Goal: Information Seeking & Learning: Learn about a topic

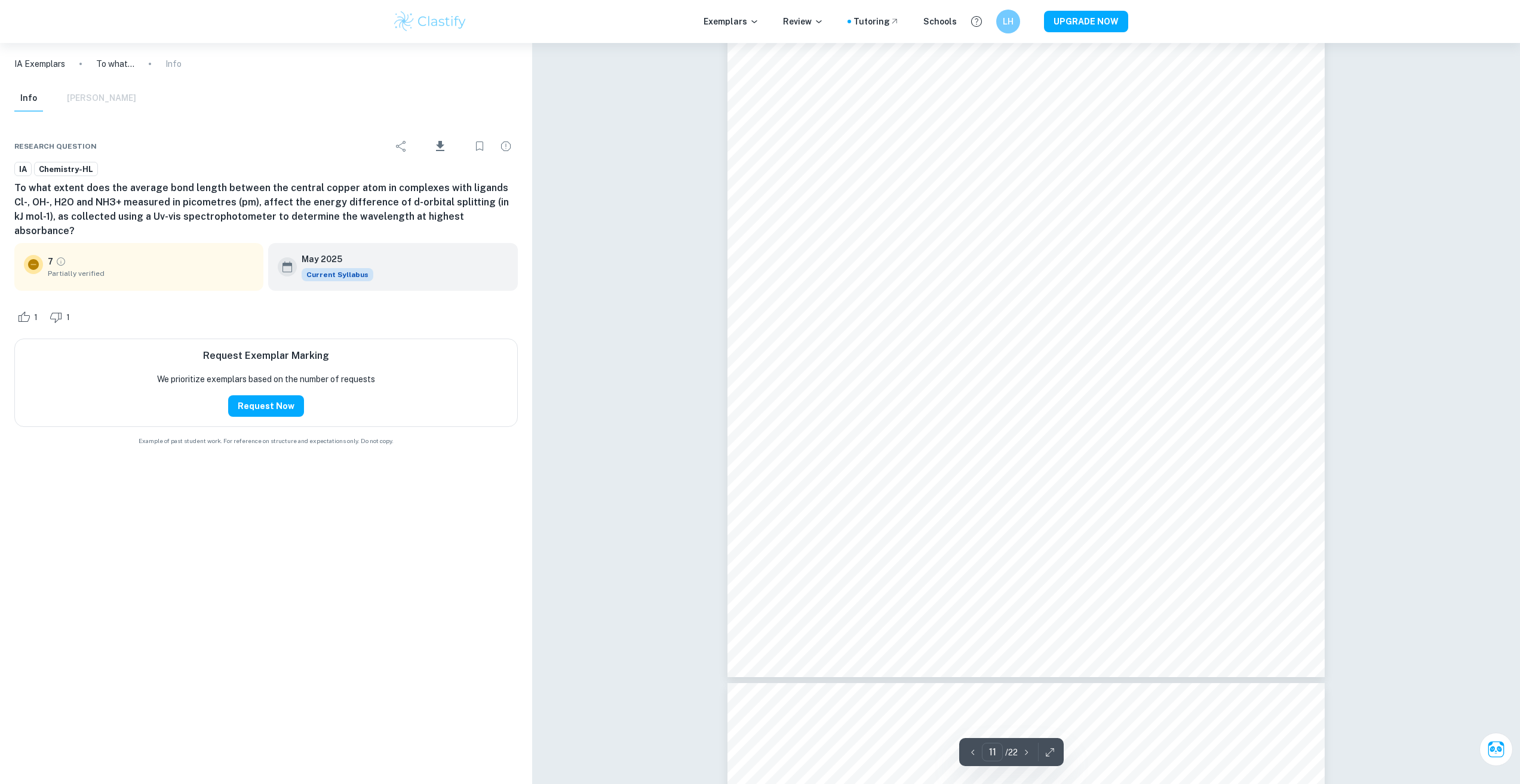
scroll to position [8470, 0]
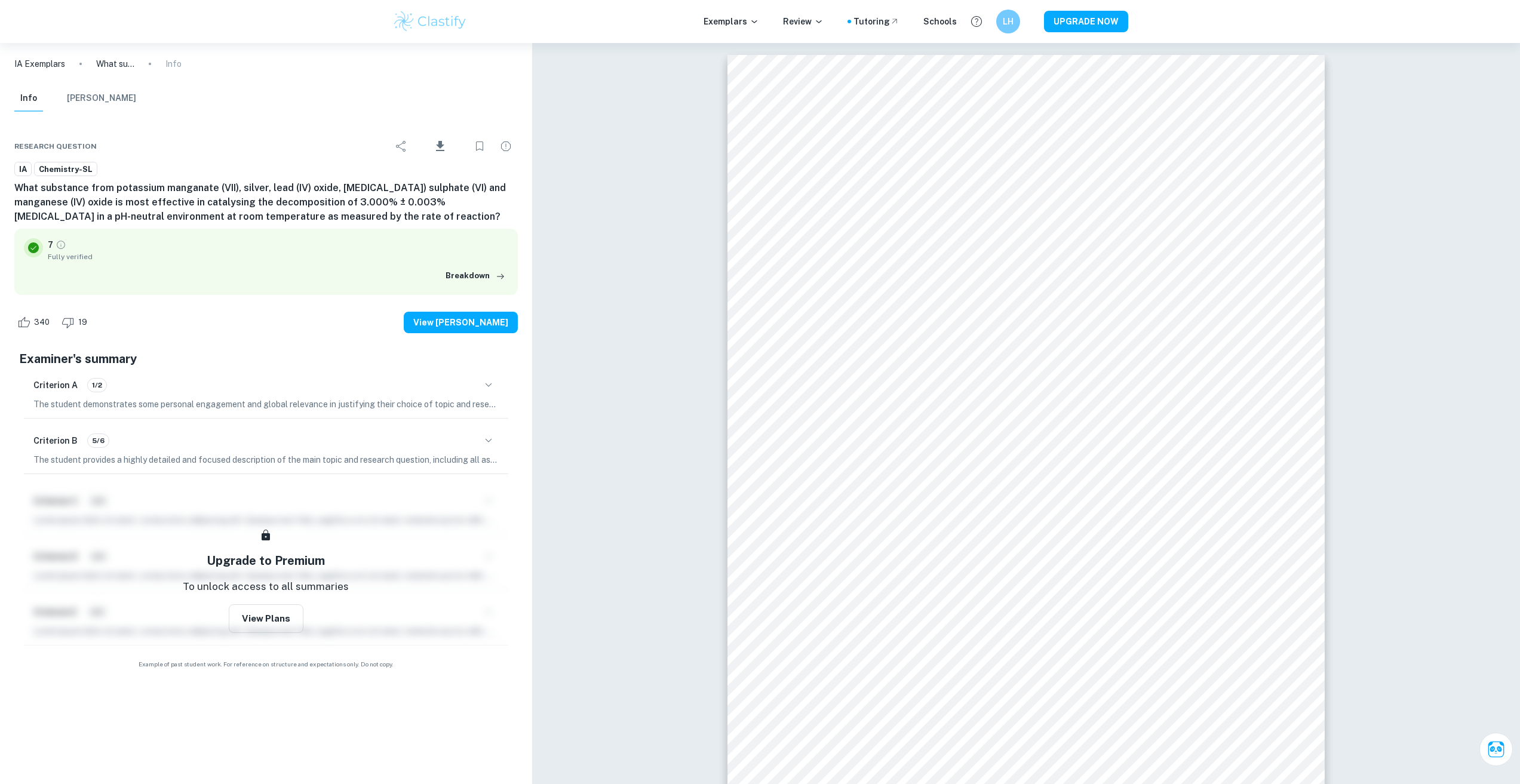
scroll to position [7880, 0]
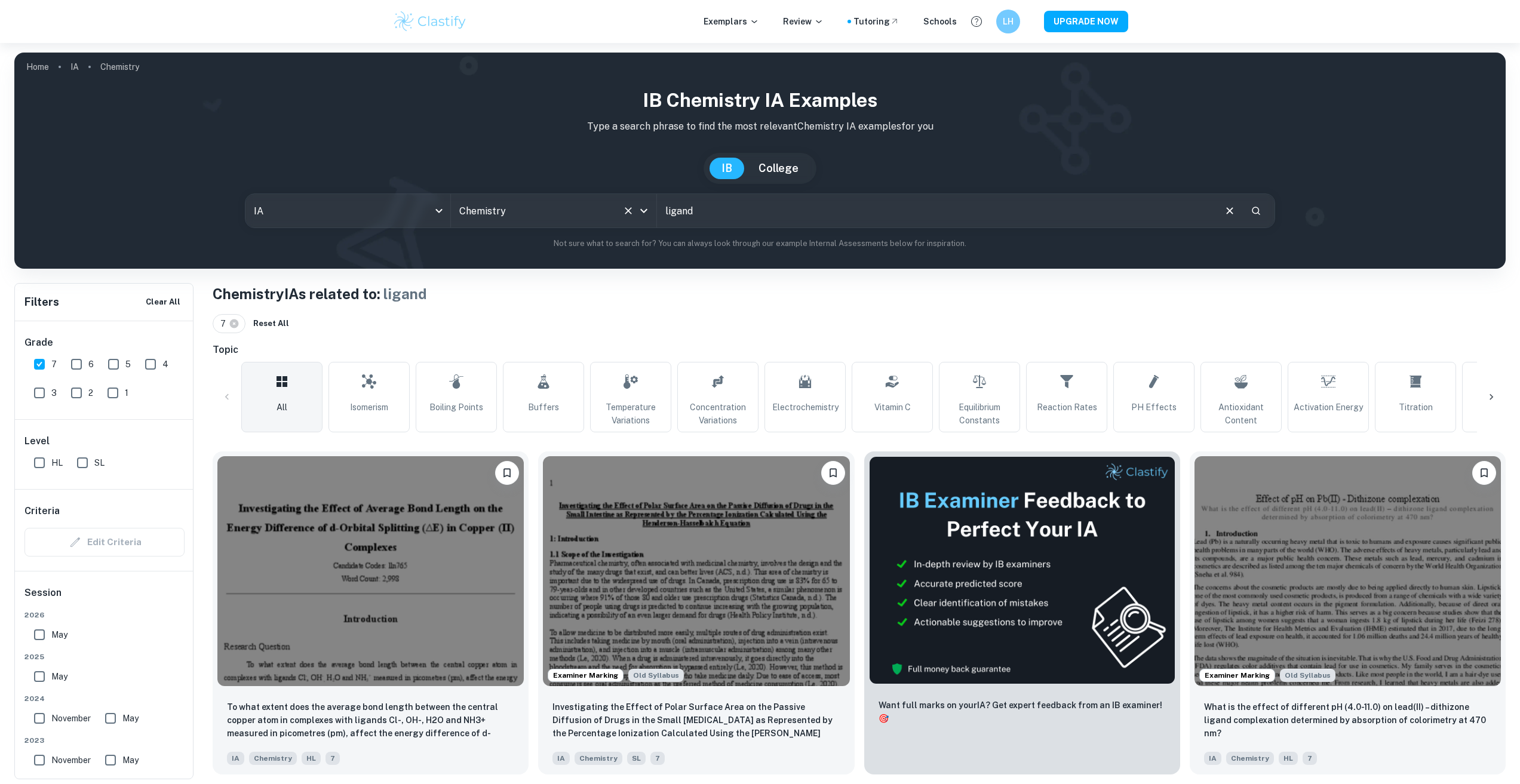
drag, startPoint x: 719, startPoint y: 212, endPoint x: 569, endPoint y: 227, distance: 150.7
click at [570, 227] on div "IA ia All Subjects Chemistry All Subjects ligand ​" at bounding box center [760, 211] width 1031 height 35
type input "v"
type input "coordination complex"
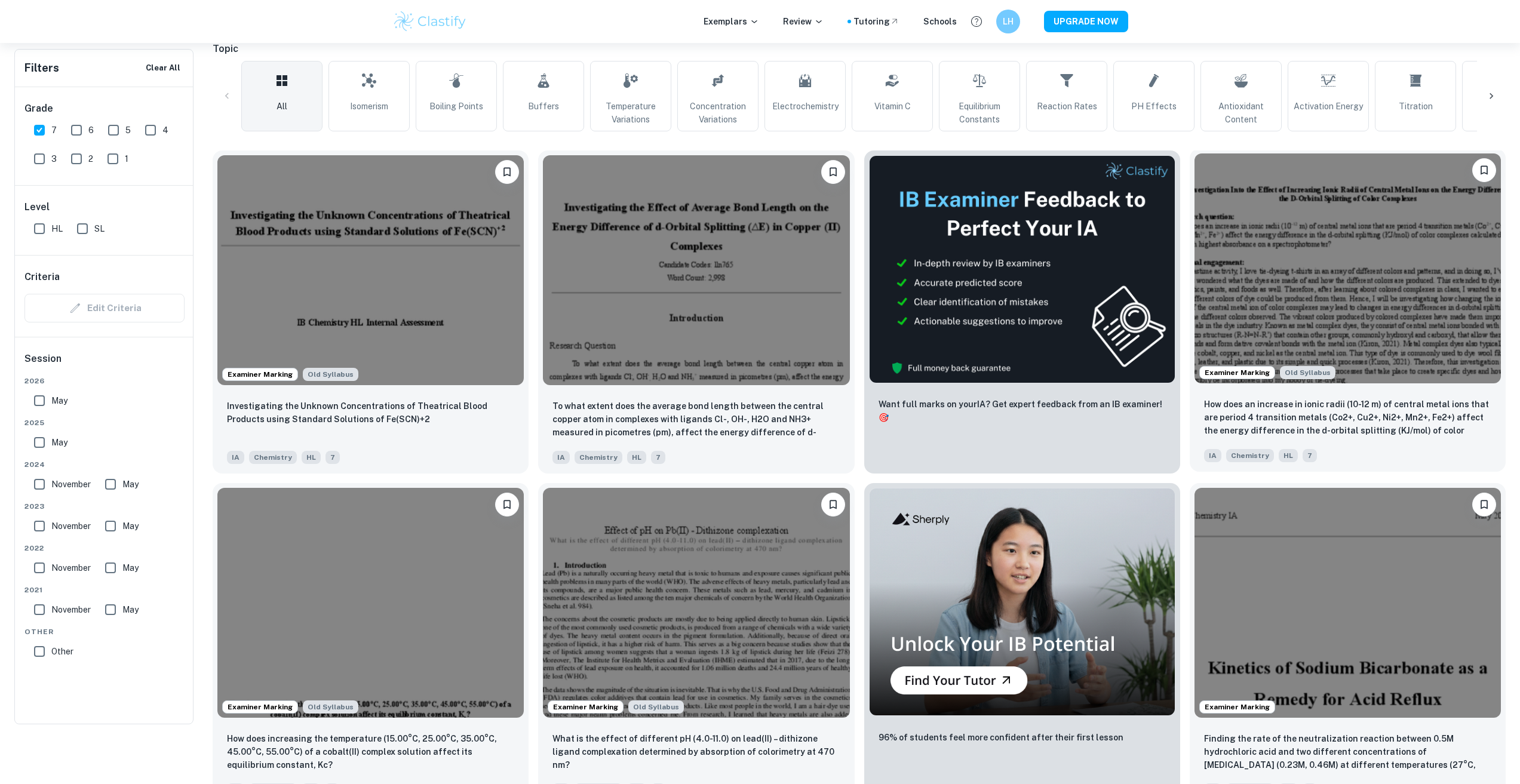
scroll to position [179, 0]
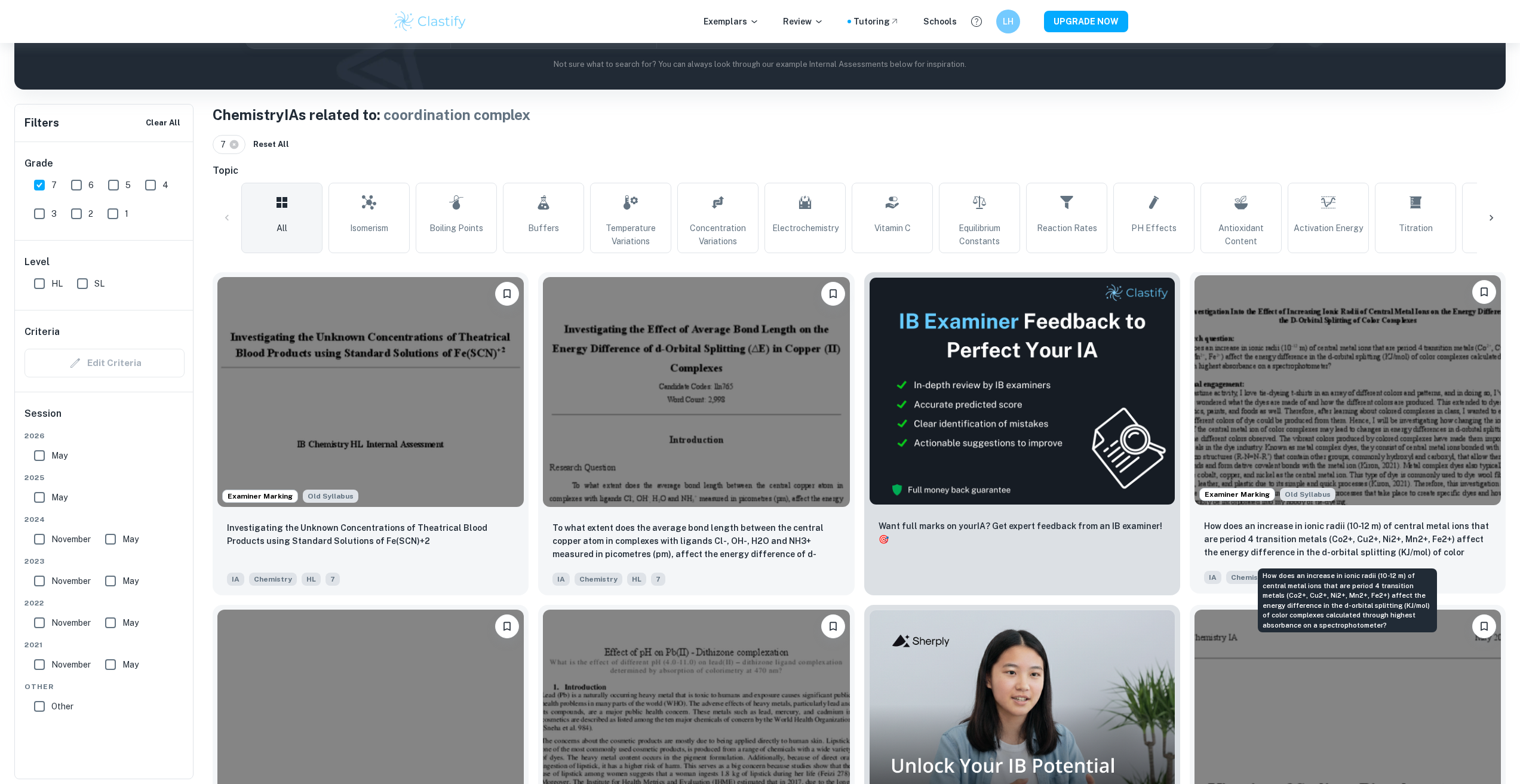
click at [1329, 536] on p "How does an increase in ionic radii (10-12 m) of central metal ions that are pe…" at bounding box center [1347, 540] width 287 height 41
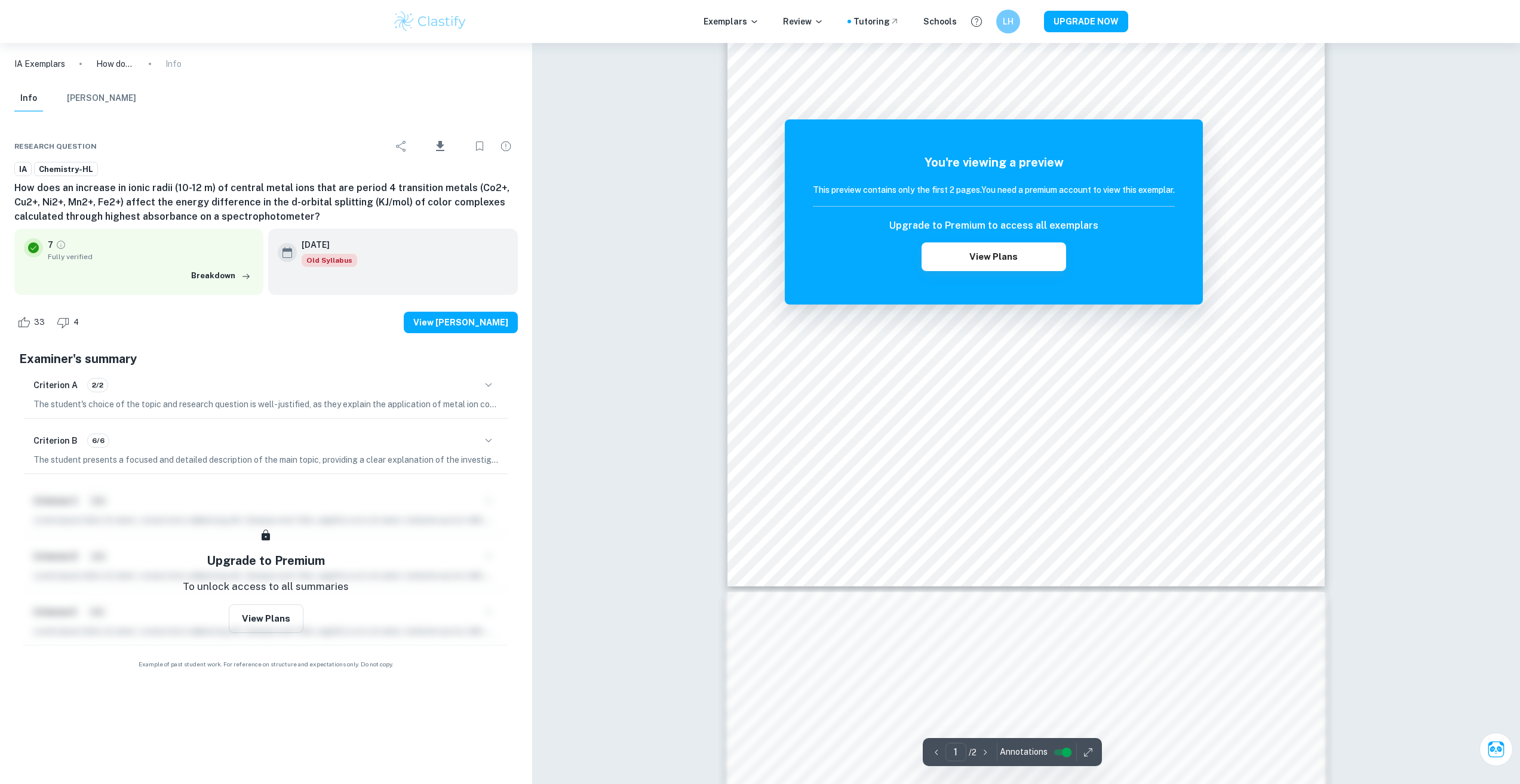
scroll to position [368, 0]
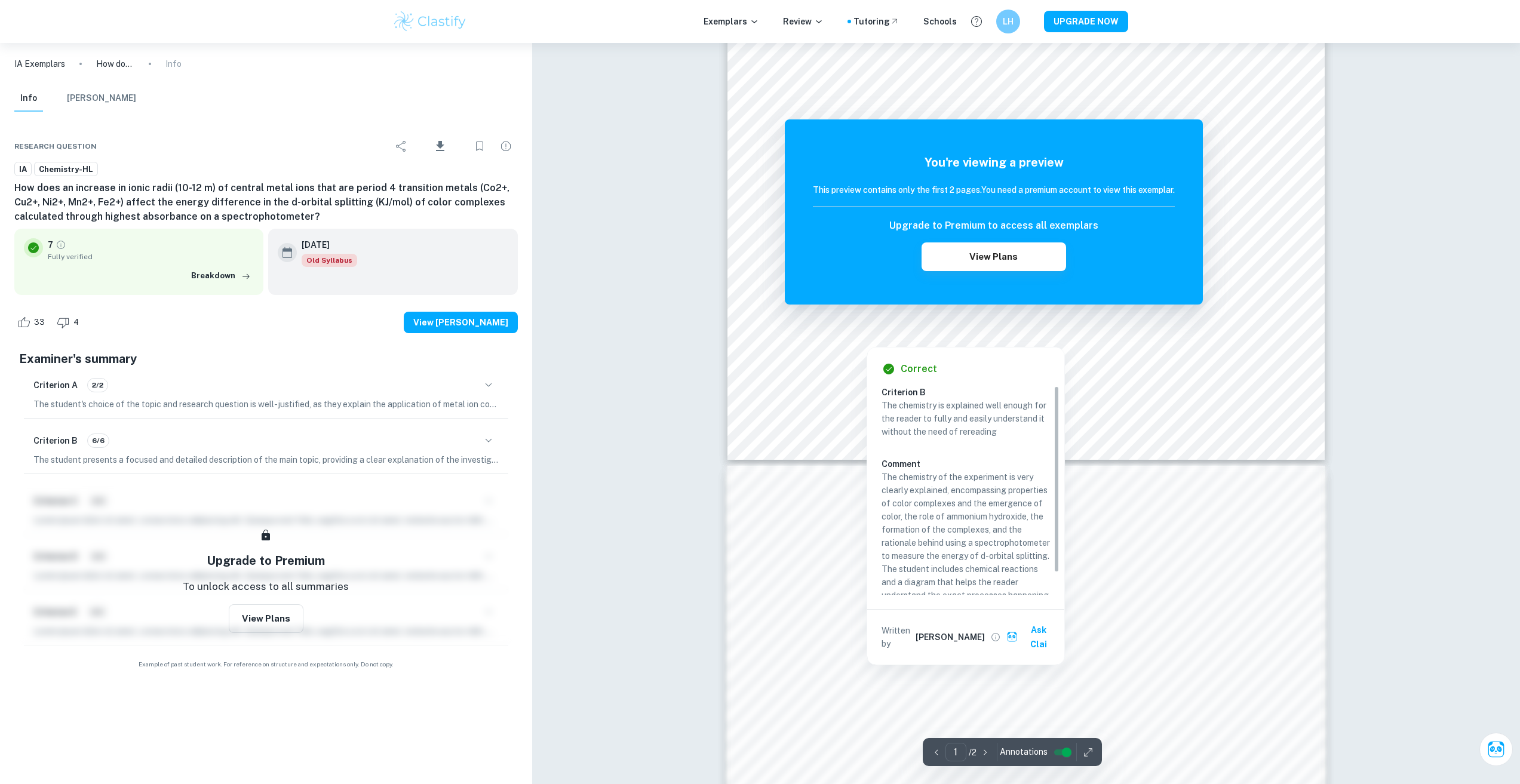
click at [950, 341] on div "Correct Criterion B The chemistry is explained well enough for the reader to fu…" at bounding box center [966, 503] width 199 height 324
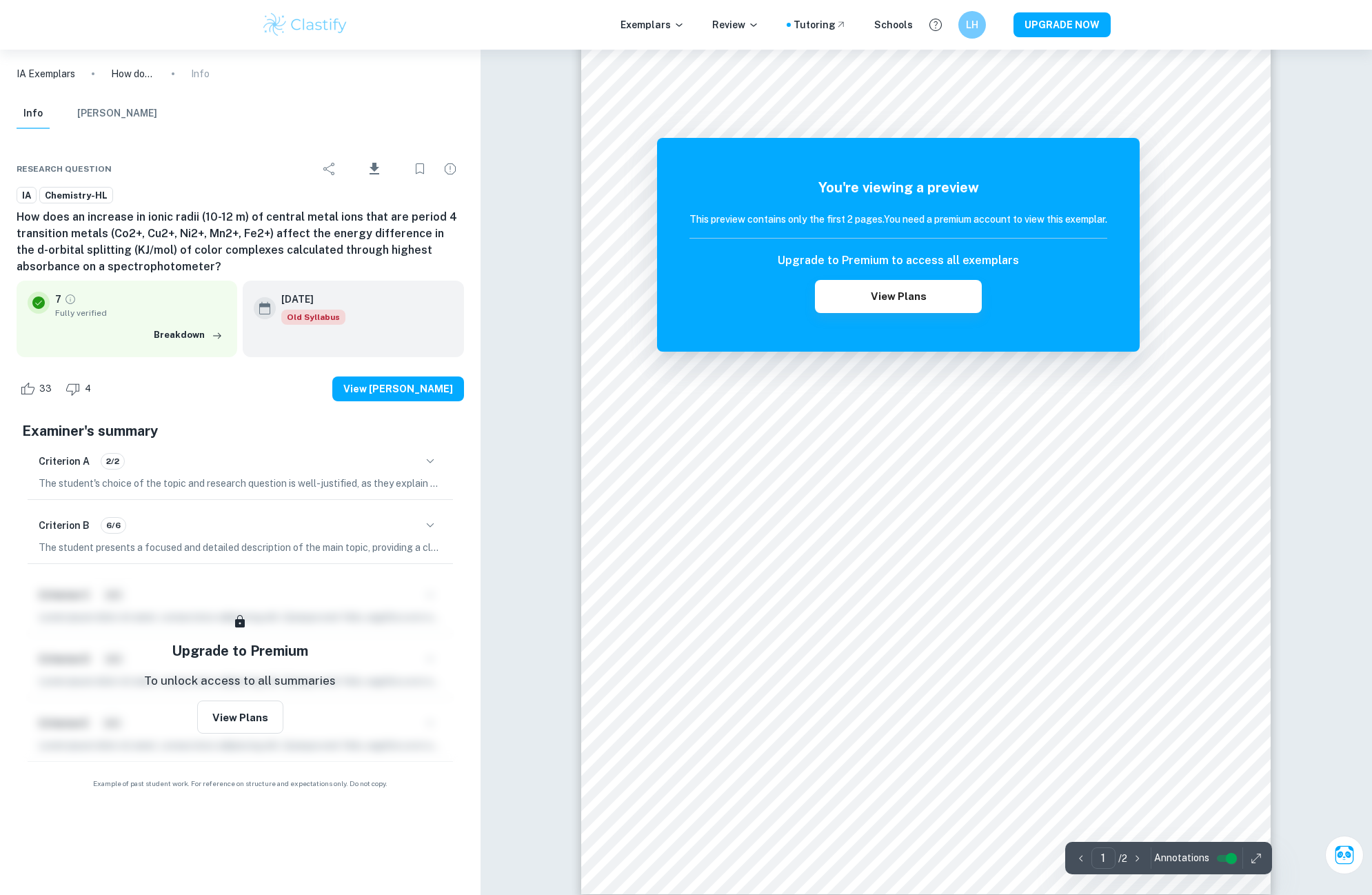
scroll to position [0, 0]
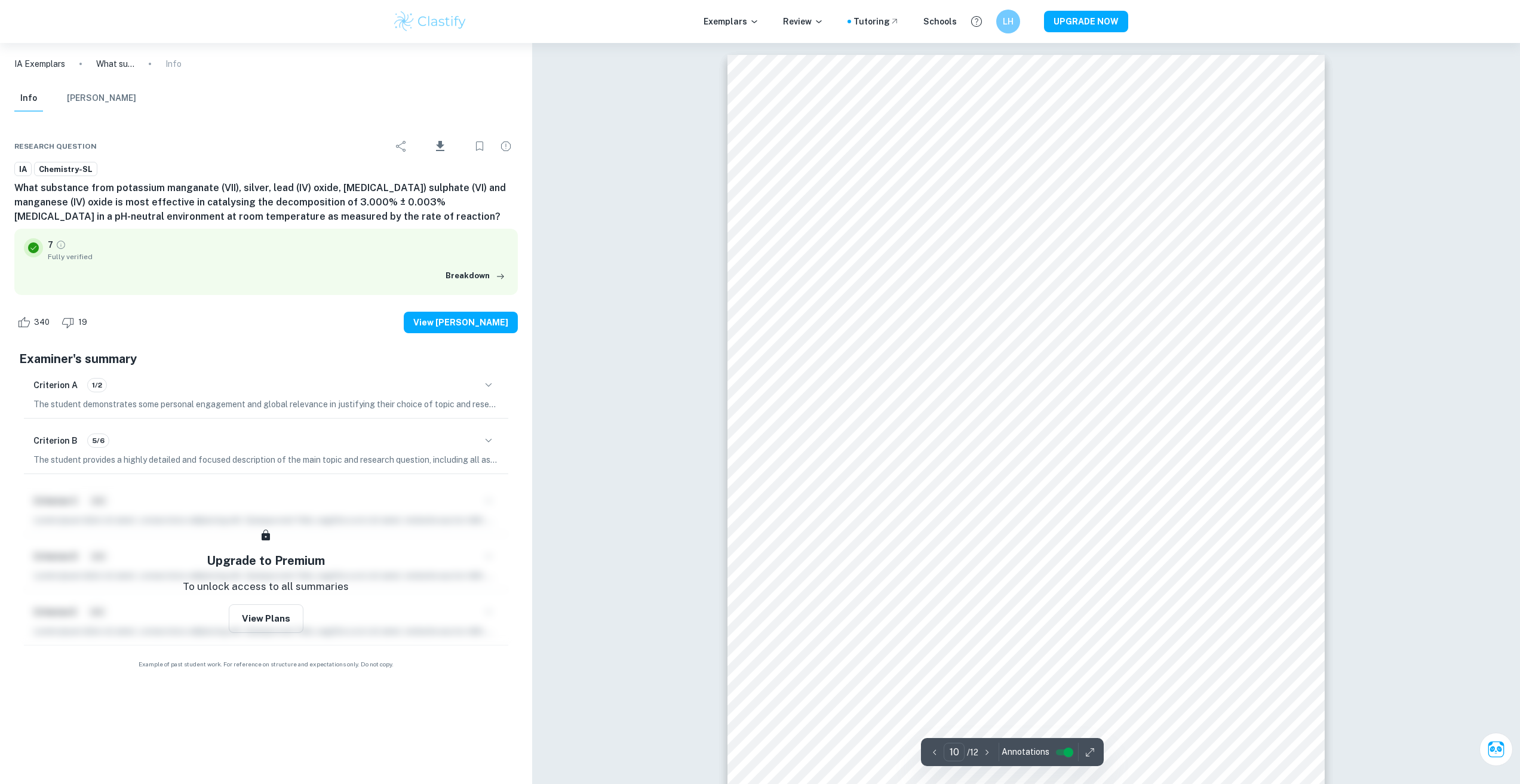
scroll to position [7880, 0]
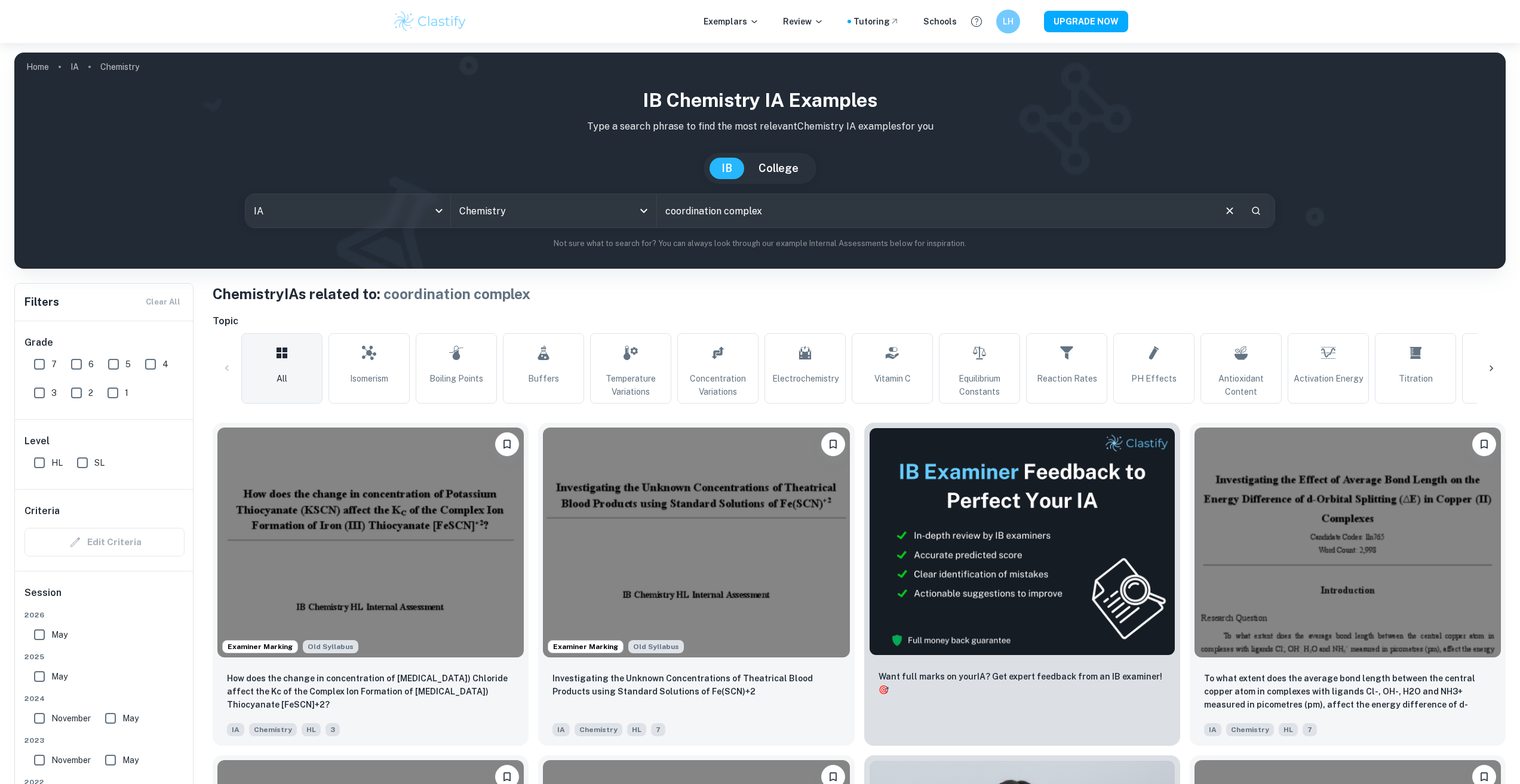
scroll to position [179, 0]
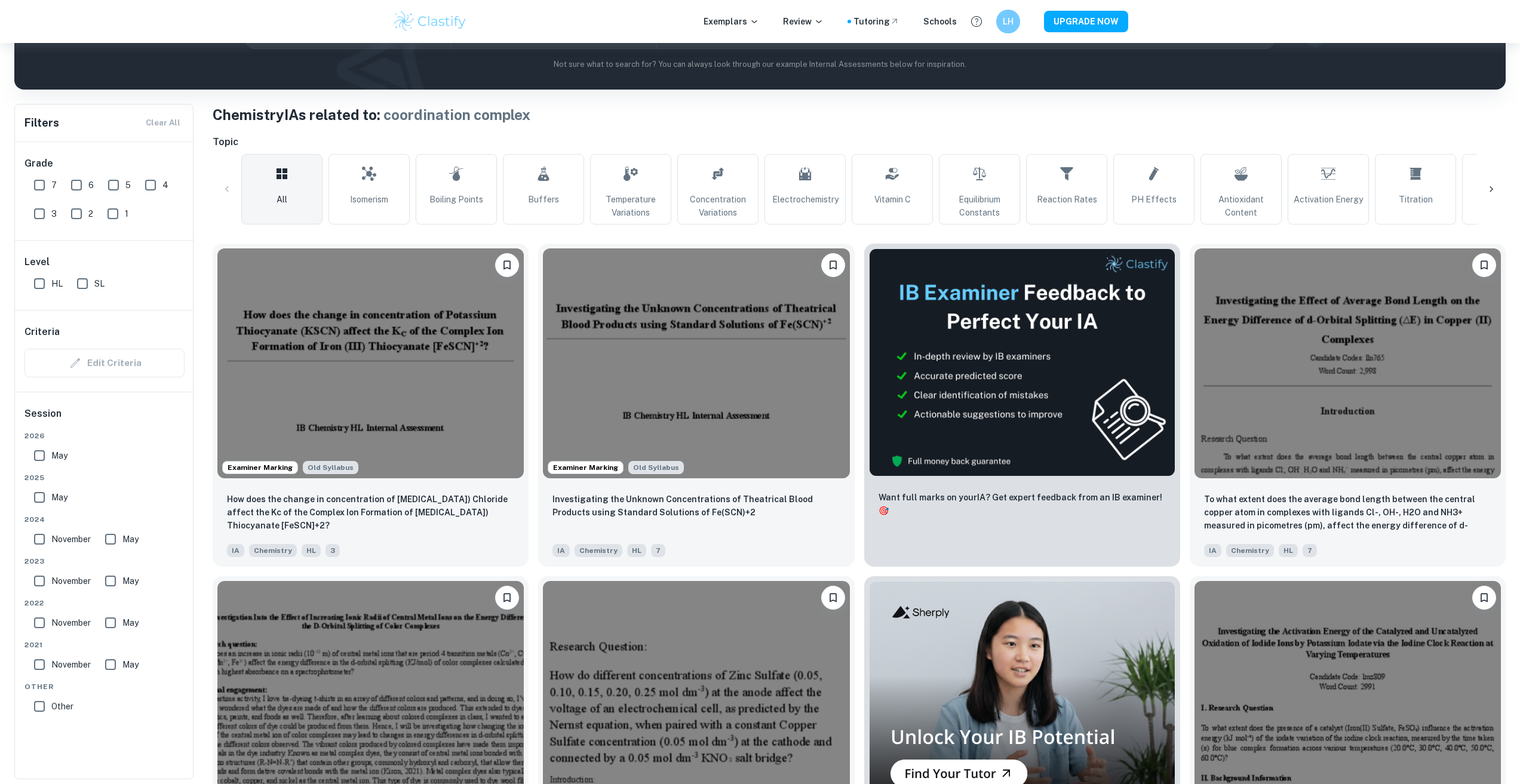
click at [42, 187] on input "7" at bounding box center [39, 185] width 24 height 24
checkbox input "true"
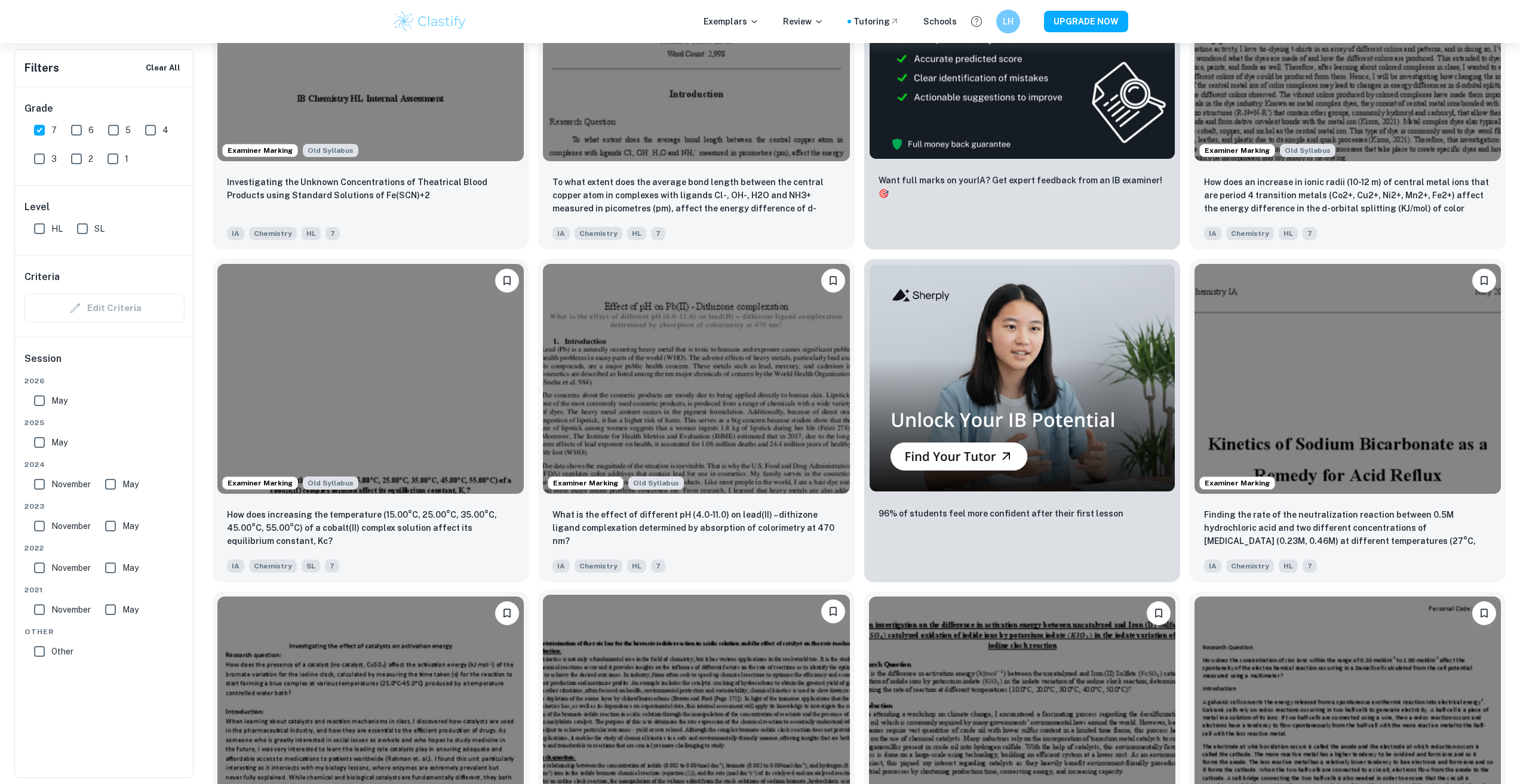
scroll to position [538, 0]
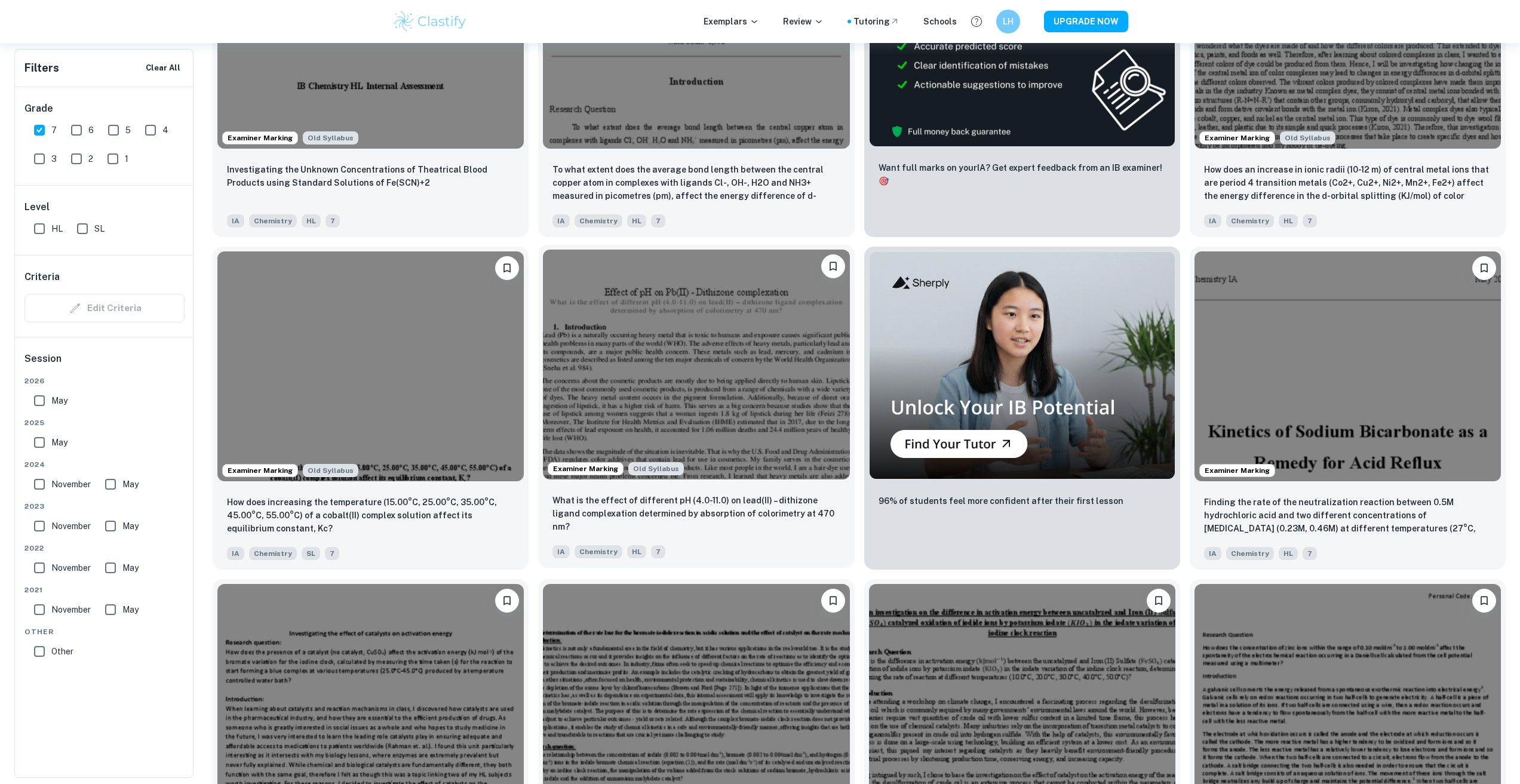
click at [718, 523] on div "What is the effect of different pH (4.0-11.0) on lead(II) – dithizone ligand co…" at bounding box center [696, 514] width 287 height 41
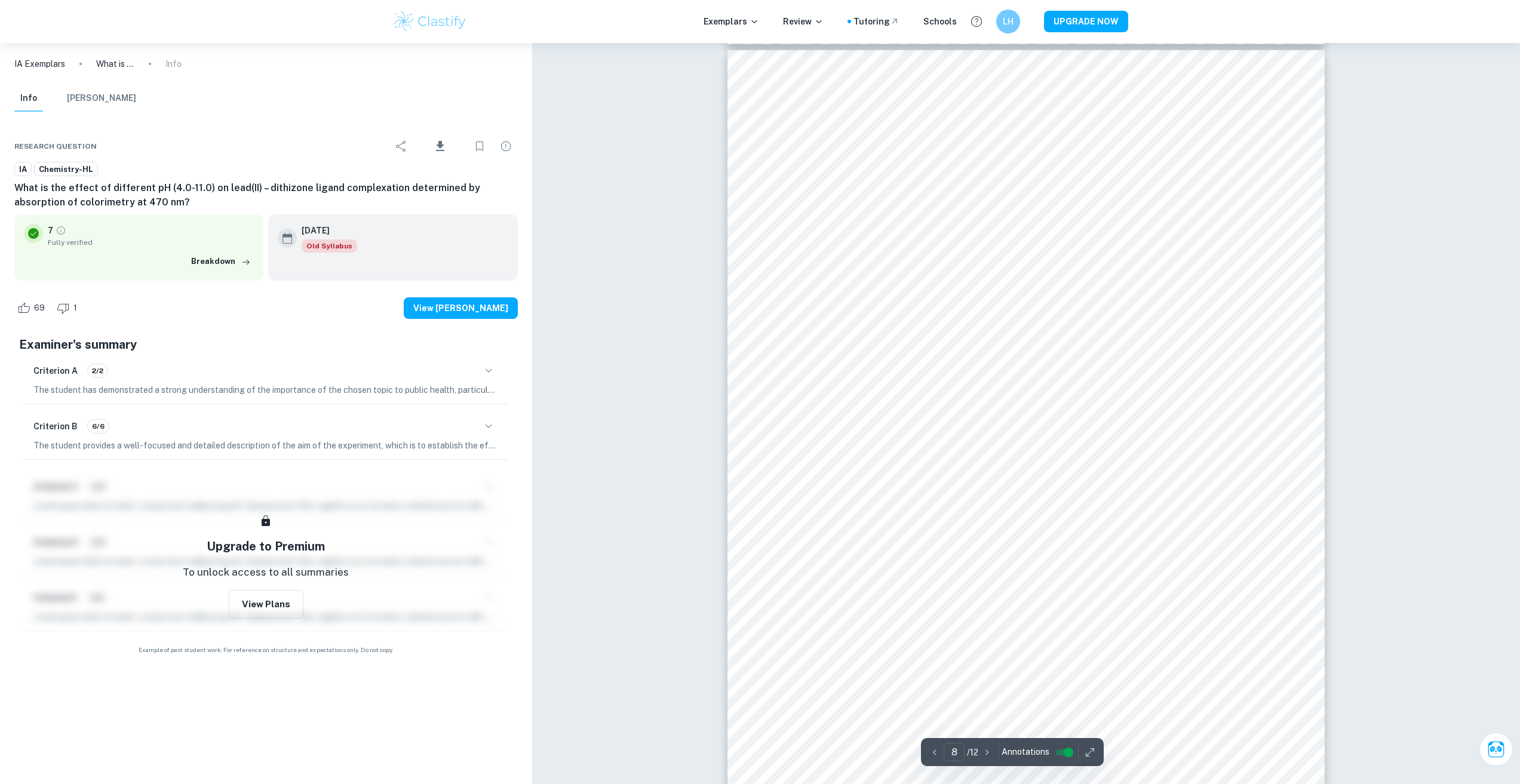
scroll to position [6327, 0]
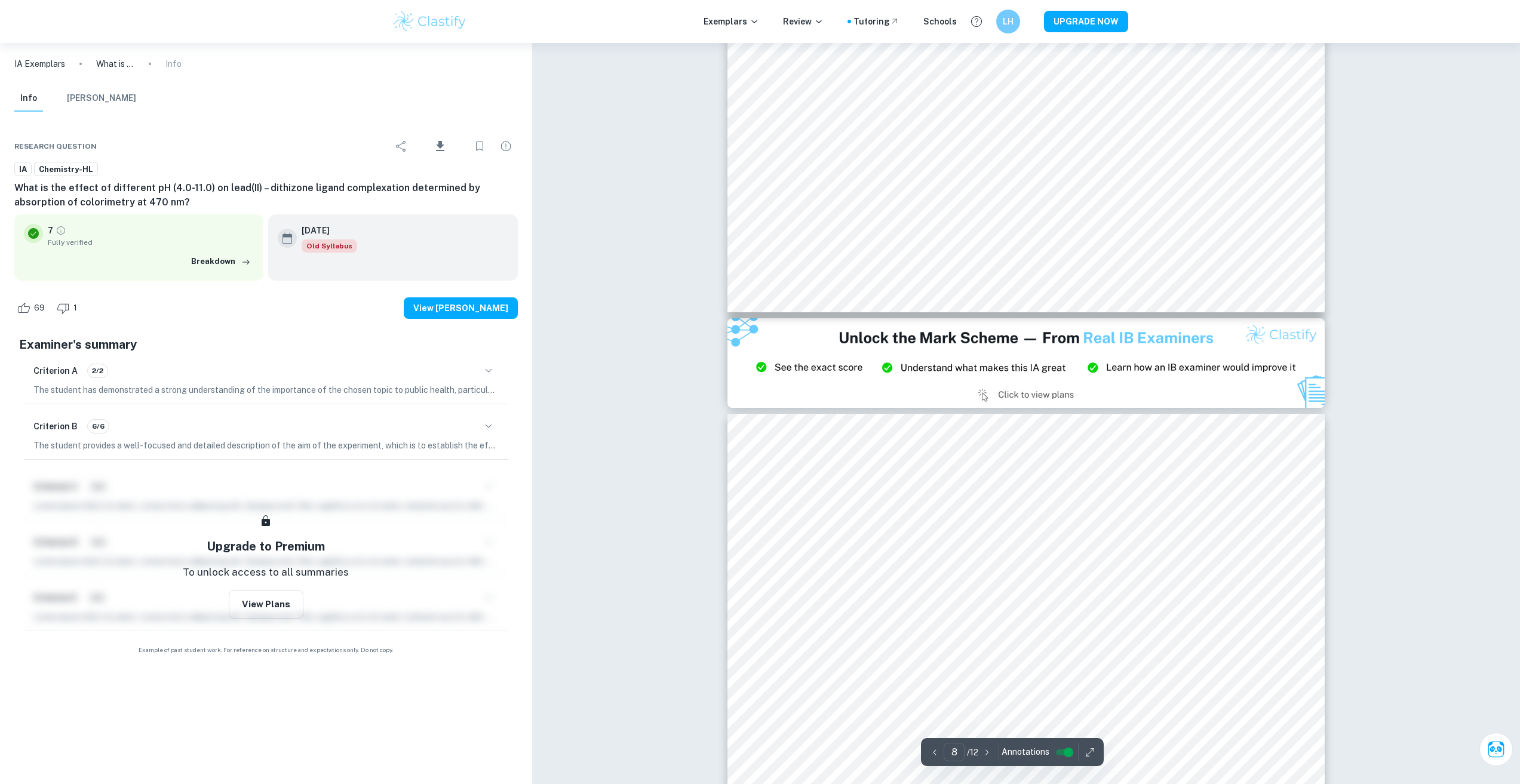
type input "9"
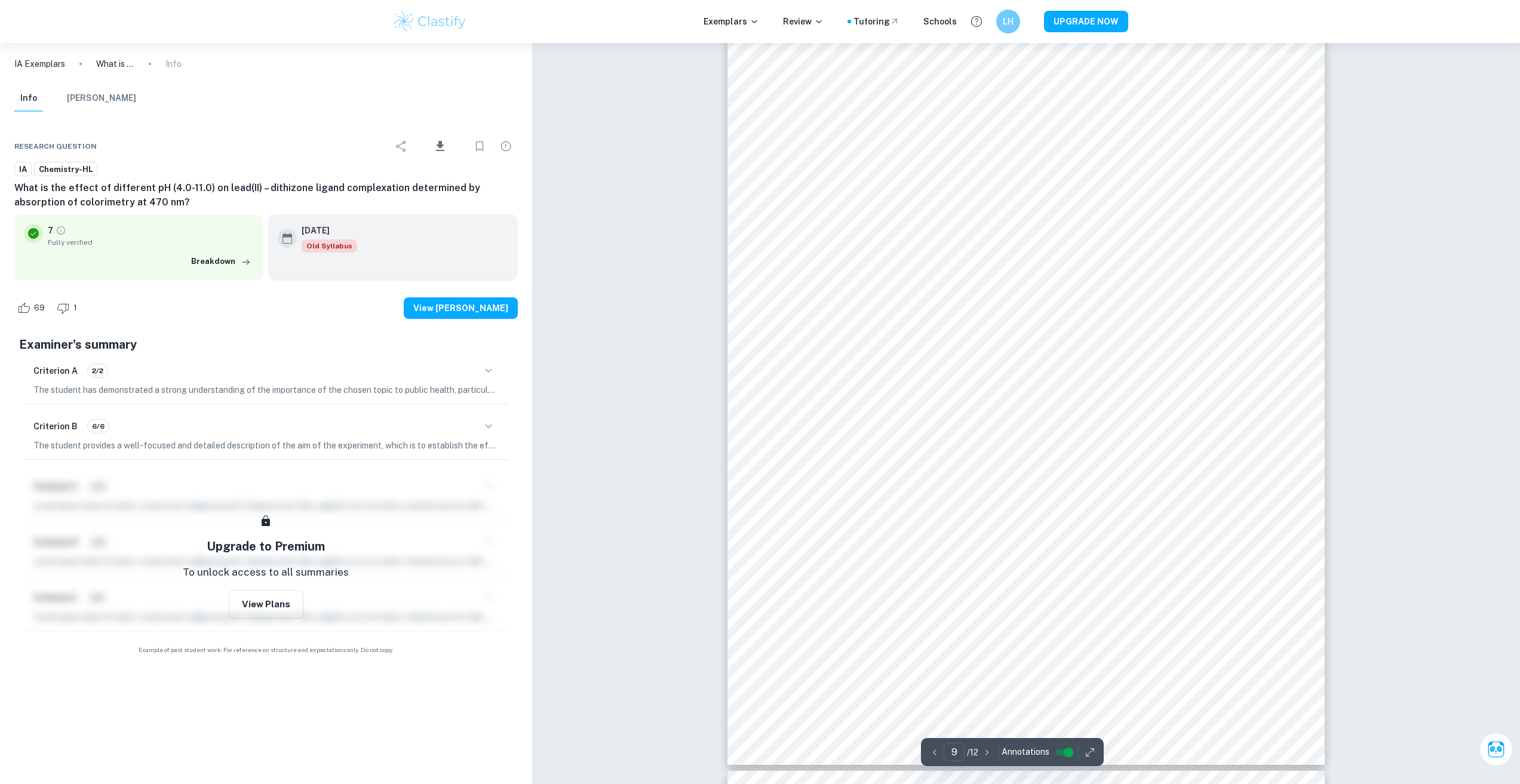
scroll to position [7223, 0]
